Goal: Navigation & Orientation: Find specific page/section

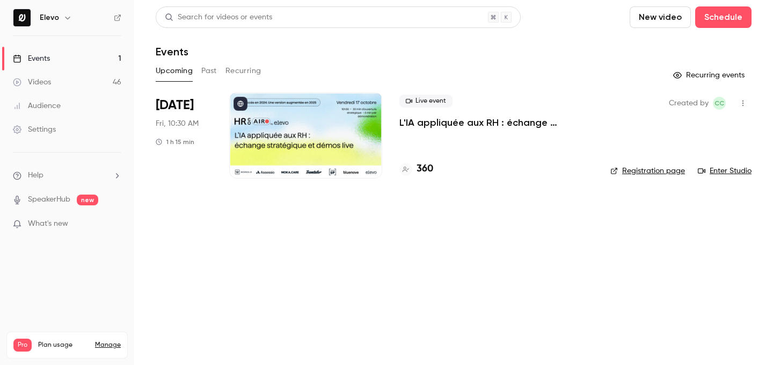
click at [206, 67] on button "Past" at bounding box center [209, 70] width 16 height 17
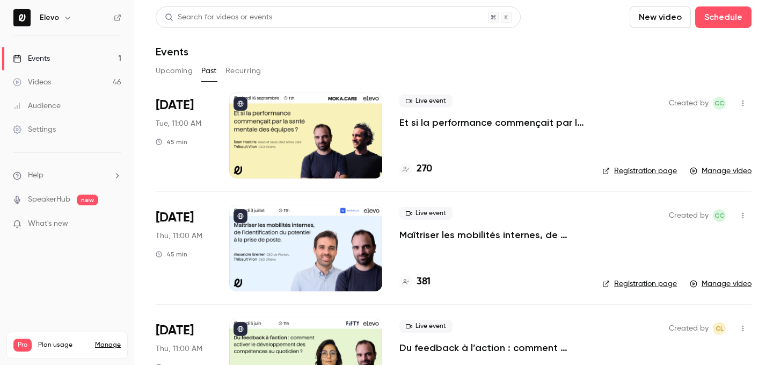
click at [177, 77] on button "Upcoming" at bounding box center [174, 70] width 37 height 17
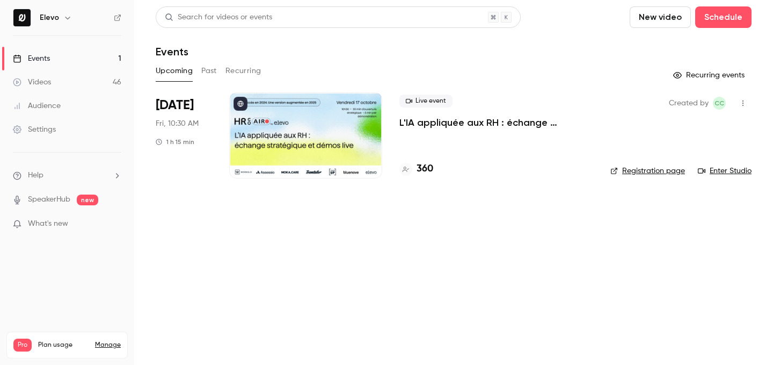
click at [213, 72] on button "Past" at bounding box center [209, 70] width 16 height 17
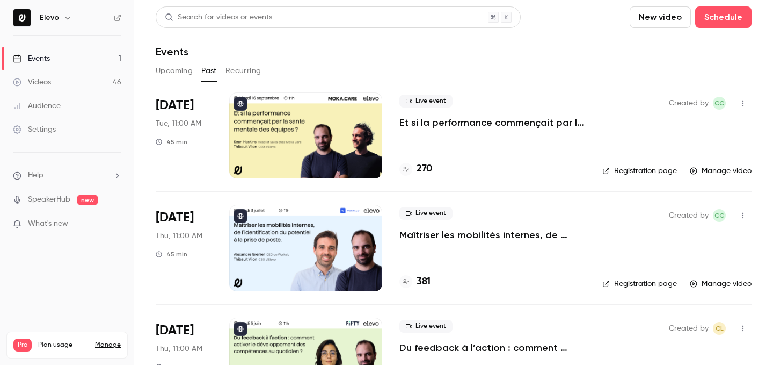
click at [190, 77] on button "Upcoming" at bounding box center [174, 70] width 37 height 17
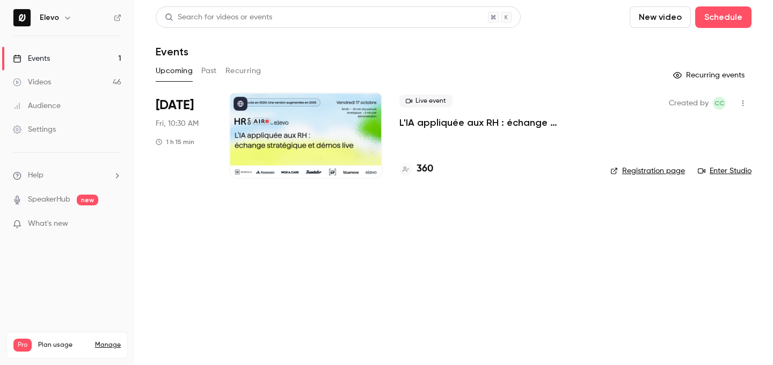
click at [720, 173] on link "Enter Studio" at bounding box center [725, 170] width 54 height 11
